Goal: Task Accomplishment & Management: Use online tool/utility

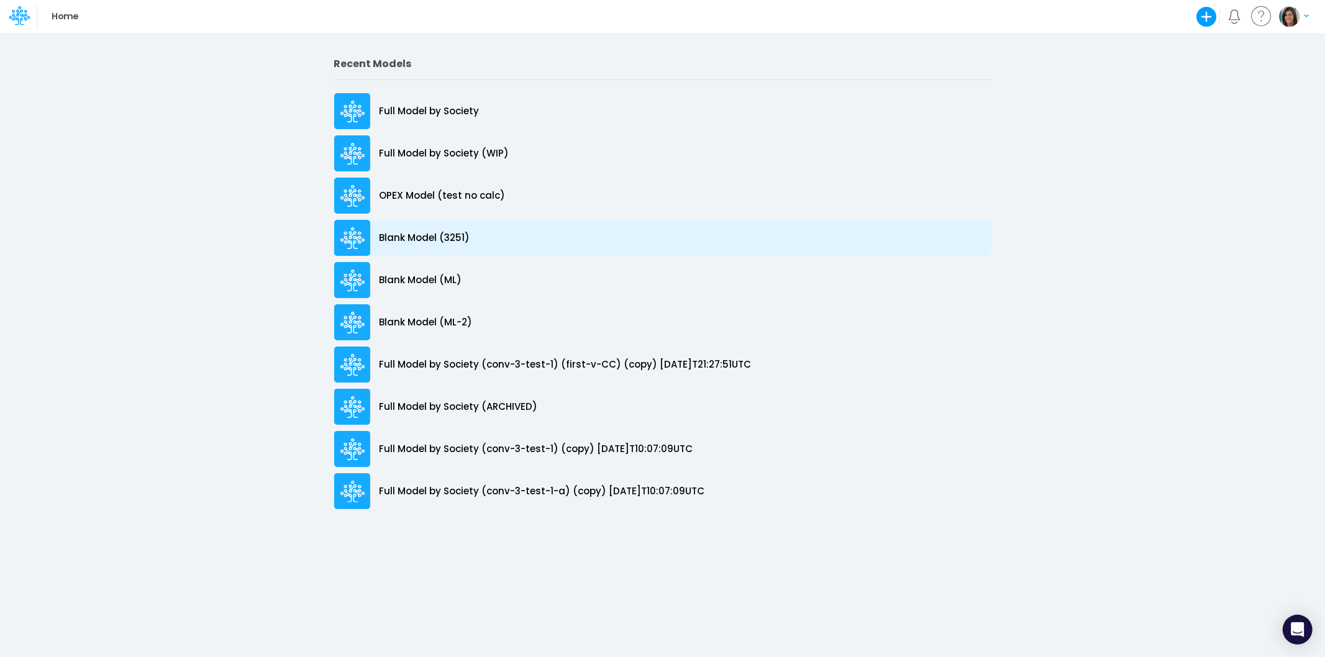
click at [431, 227] on div "Blank Model (3251)" at bounding box center [662, 238] width 657 height 36
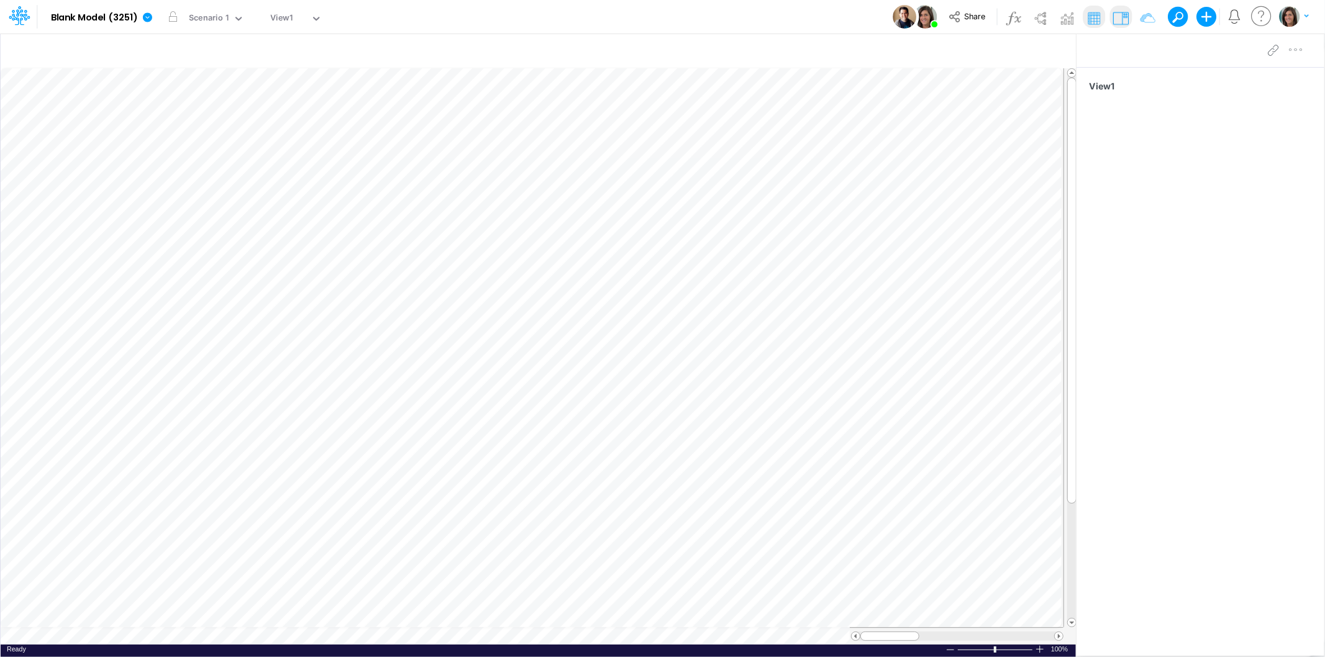
scroll to position [0, 1]
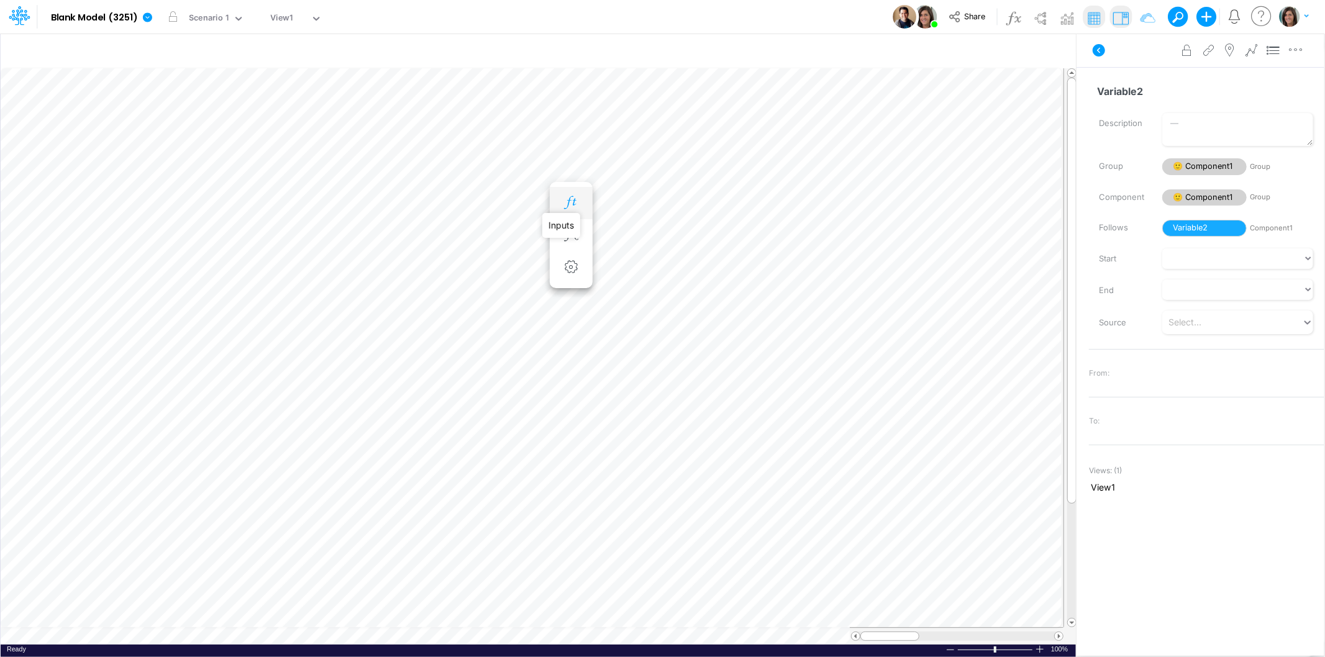
click at [572, 205] on icon "button" at bounding box center [571, 202] width 19 height 13
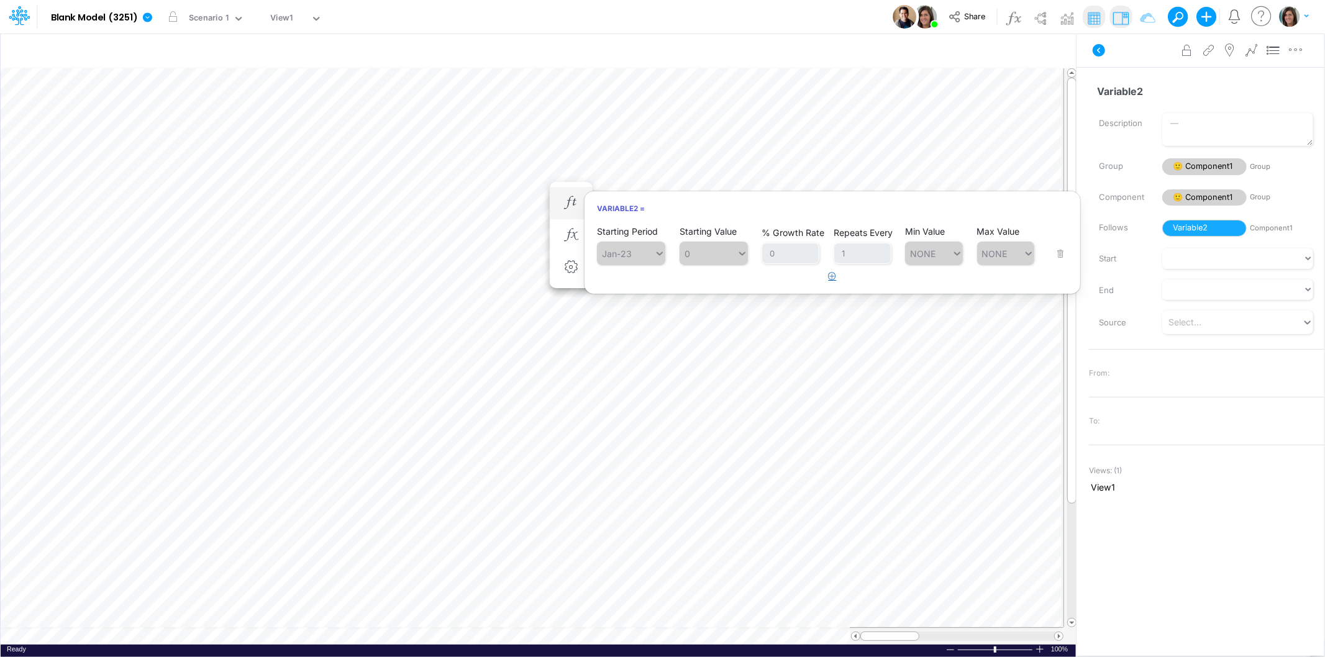
click at [833, 275] on icon "button" at bounding box center [833, 276] width 8 height 8
click at [613, 209] on h6 "Variable2 =" at bounding box center [833, 209] width 496 height 22
click at [575, 234] on icon "button" at bounding box center [571, 235] width 19 height 13
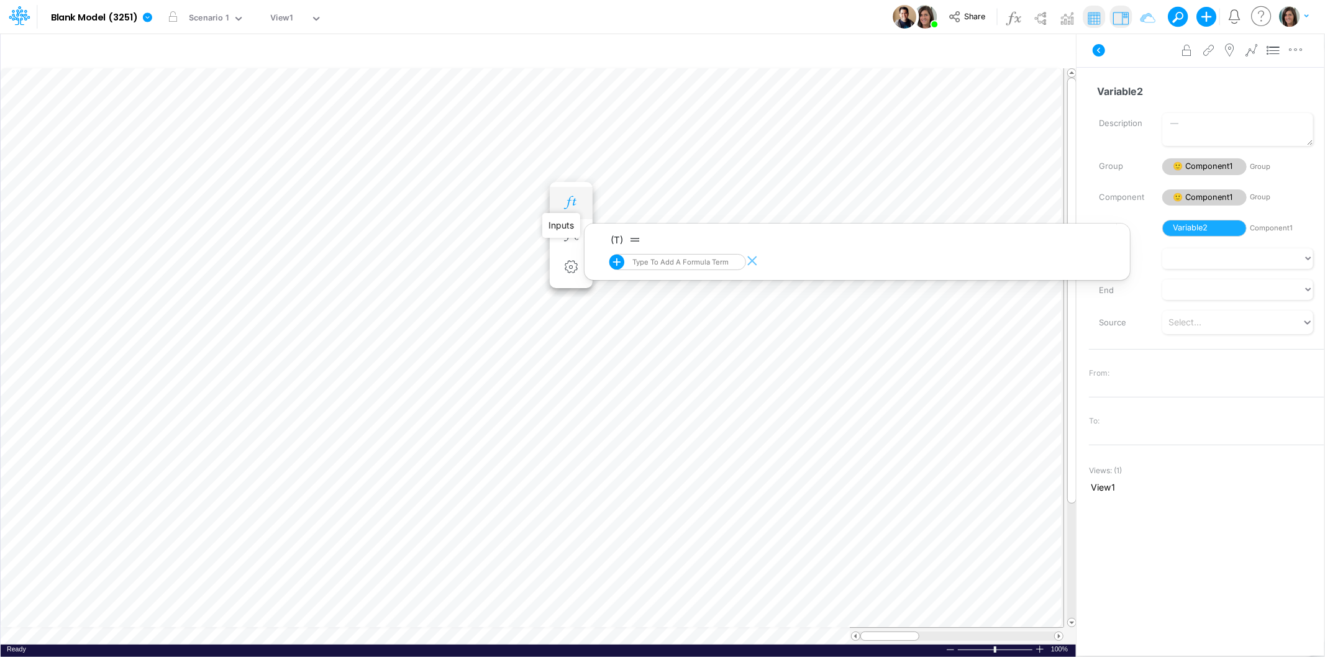
click at [575, 208] on icon "button" at bounding box center [571, 202] width 19 height 13
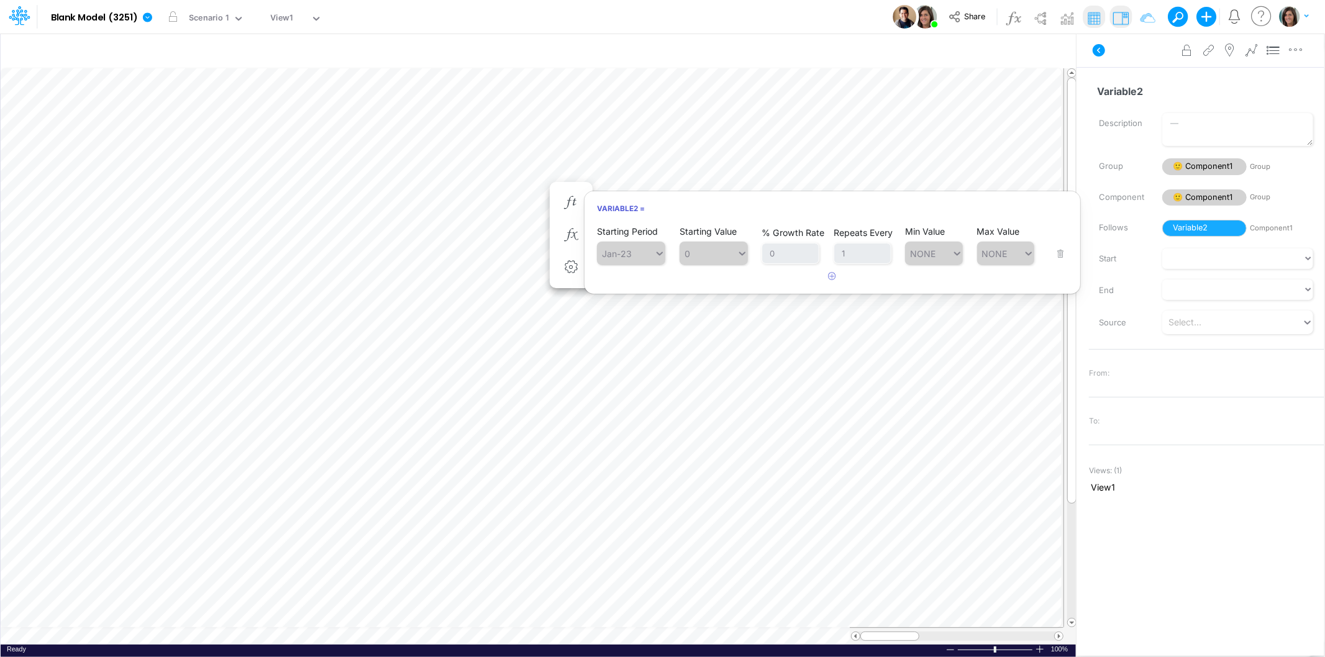
click at [1294, 12] on img "button" at bounding box center [1289, 16] width 21 height 21
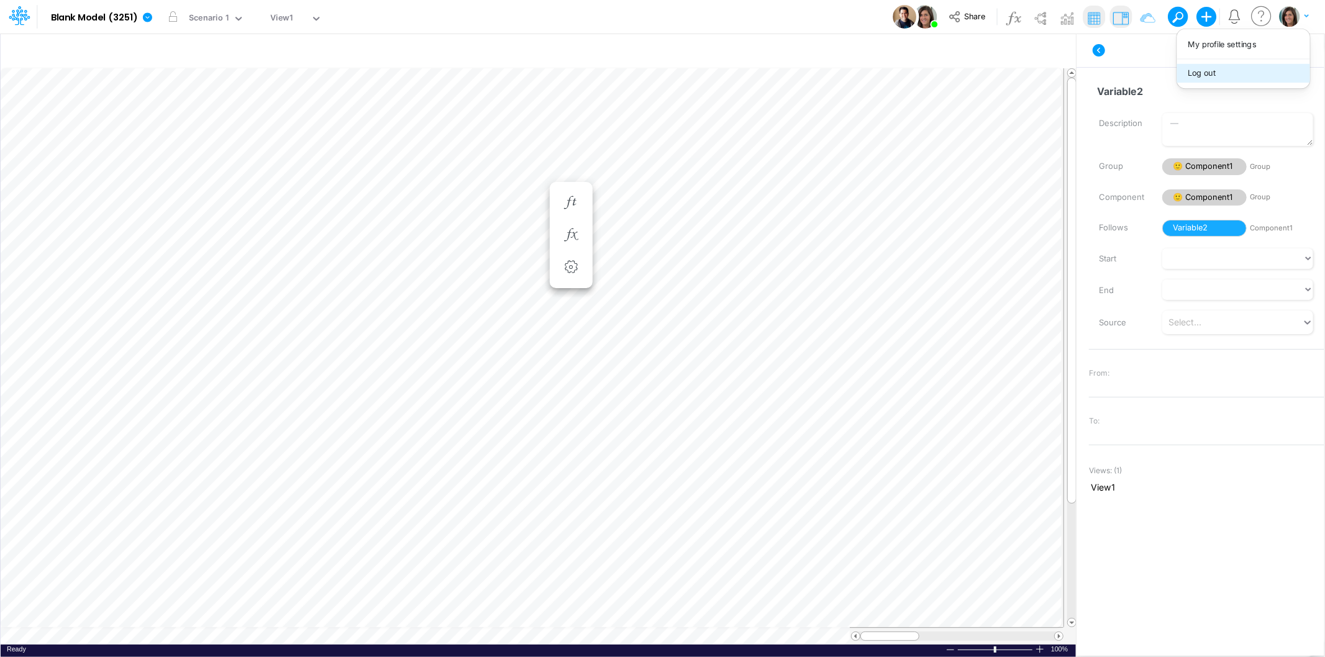
click at [1254, 76] on button "Log out" at bounding box center [1243, 72] width 133 height 19
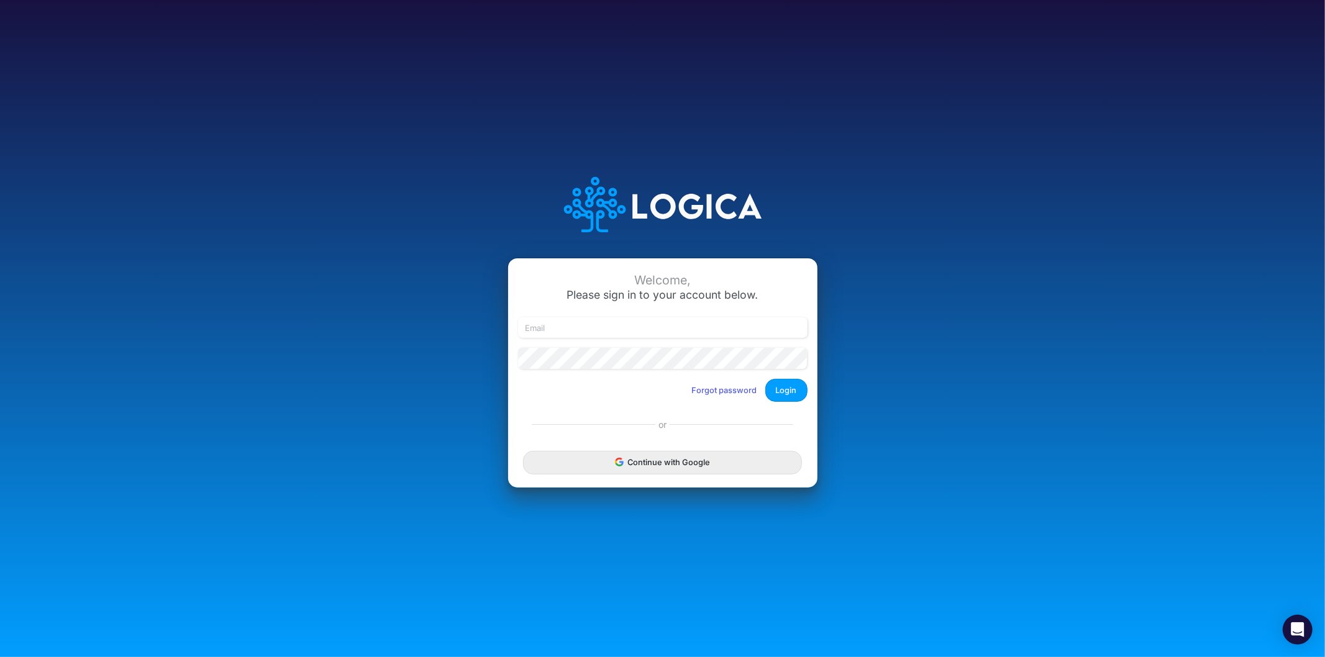
type input "leandro.castro+dm@logica.cloud"
